Goal: Find specific page/section: Find specific page/section

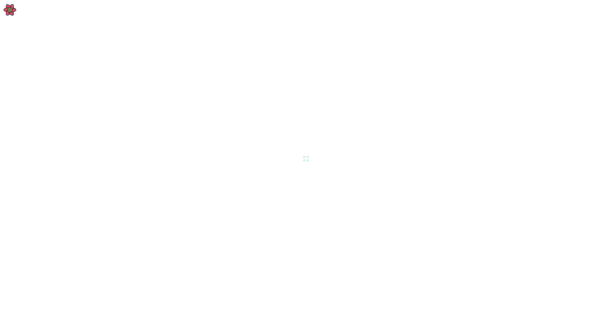
click at [431, 177] on div at bounding box center [306, 158] width 612 height 317
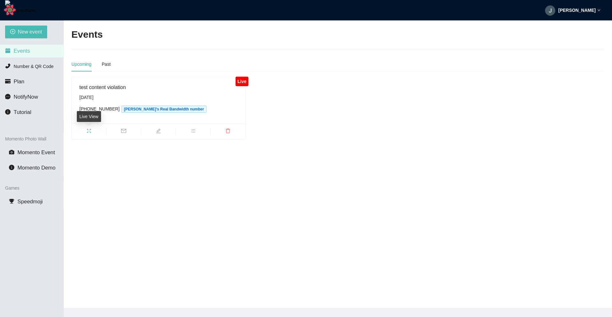
click at [84, 130] on span "fullscreen" at bounding box center [89, 131] width 34 height 7
